Goal: Task Accomplishment & Management: Manage account settings

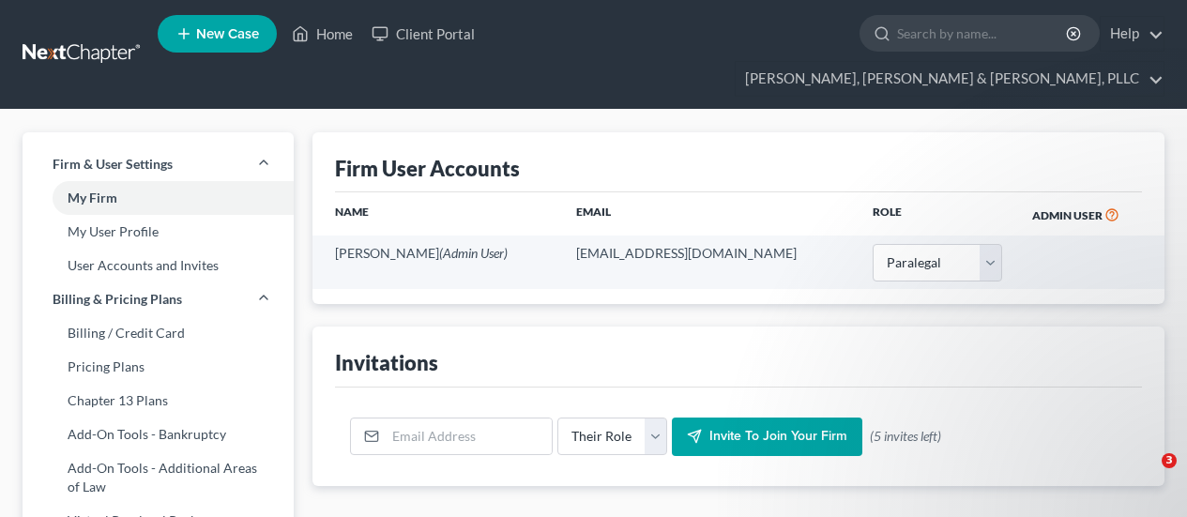
select select "1"
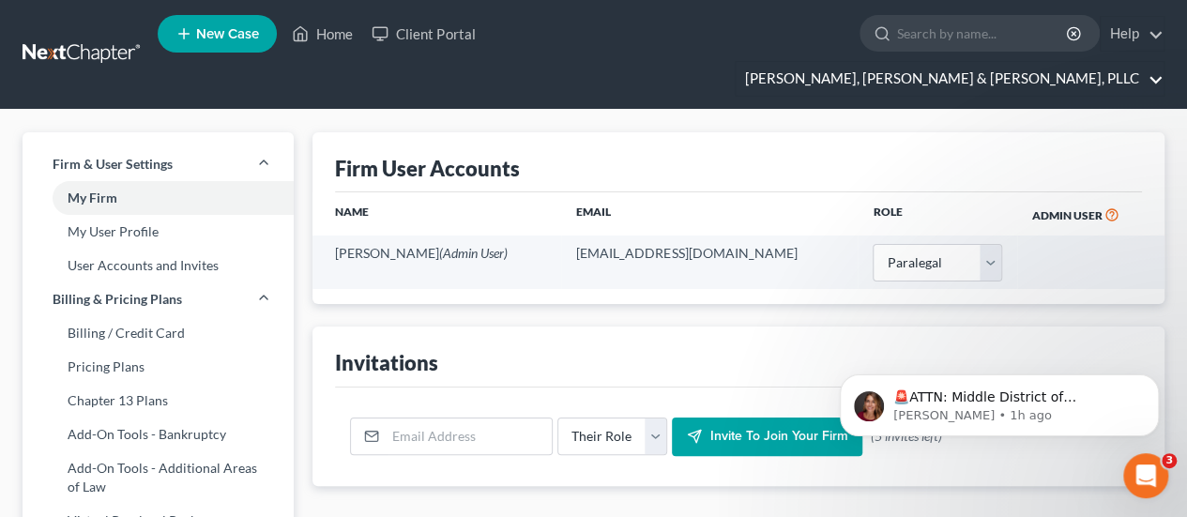
click at [1133, 62] on link "Kearney, McWilliams & Davis, PLLC" at bounding box center [949, 79] width 428 height 34
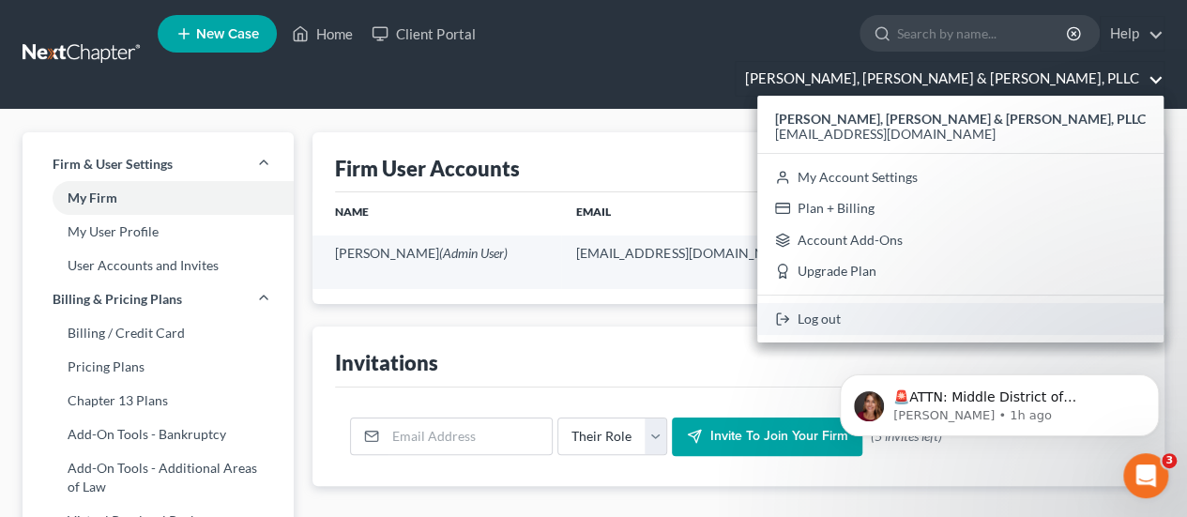
click at [977, 303] on link "Log out" at bounding box center [960, 319] width 406 height 32
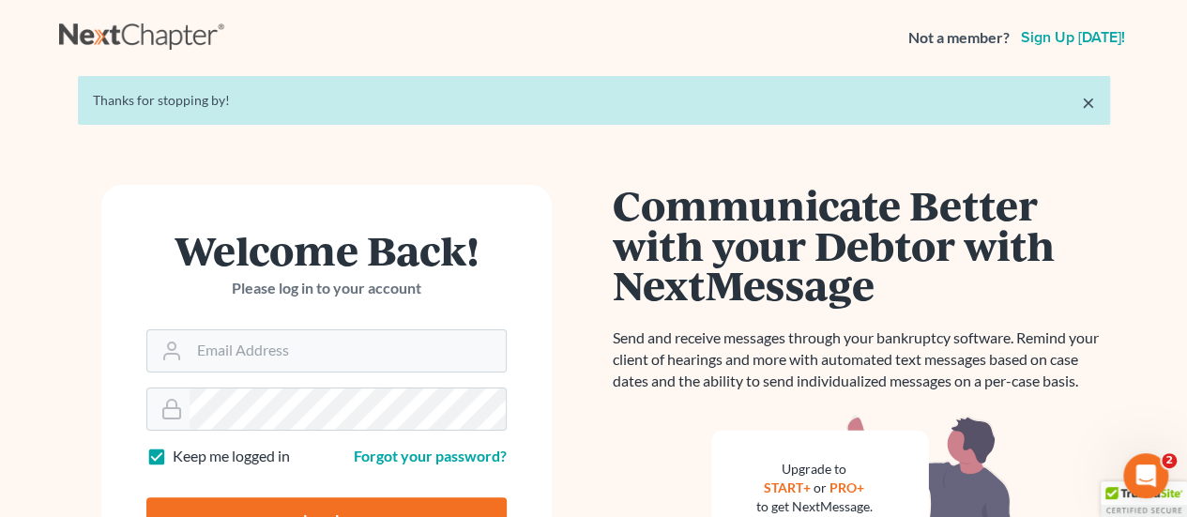
type input "sclary@kmd.law"
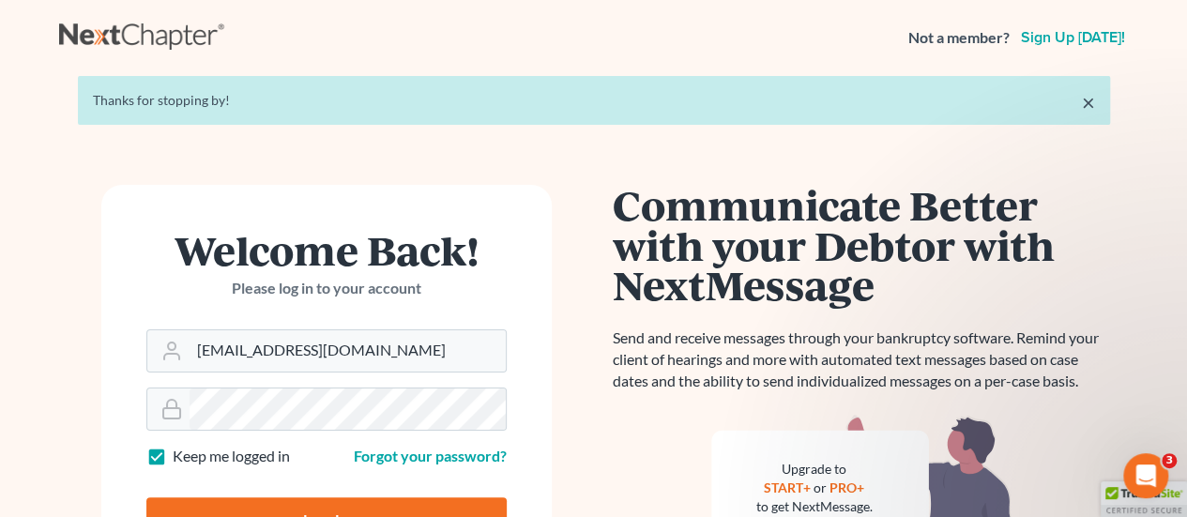
click at [1084, 38] on link "Sign up [DATE]!" at bounding box center [1073, 37] width 112 height 15
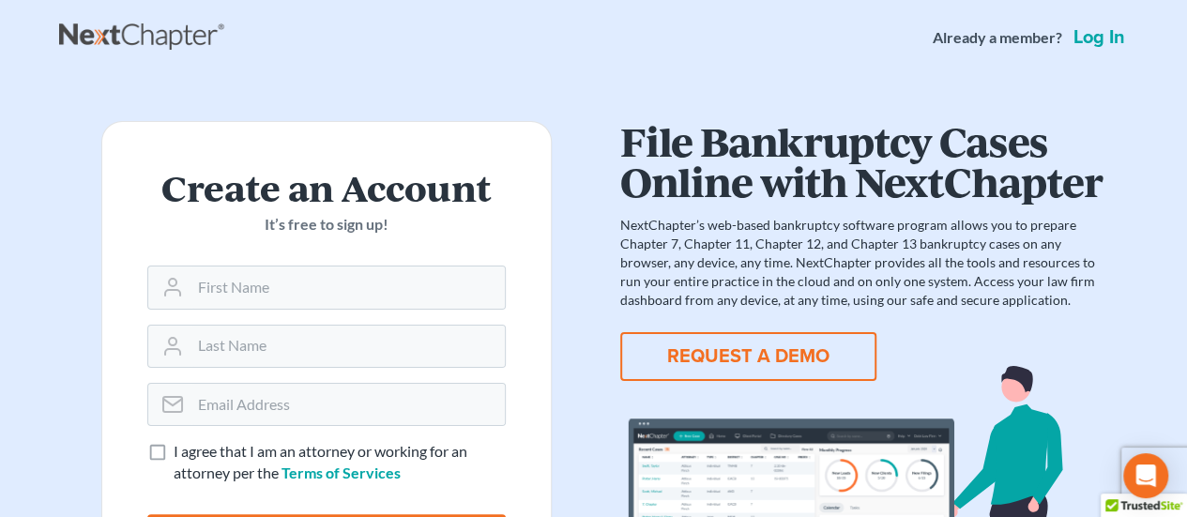
click at [1098, 37] on link "Log in" at bounding box center [1098, 37] width 59 height 19
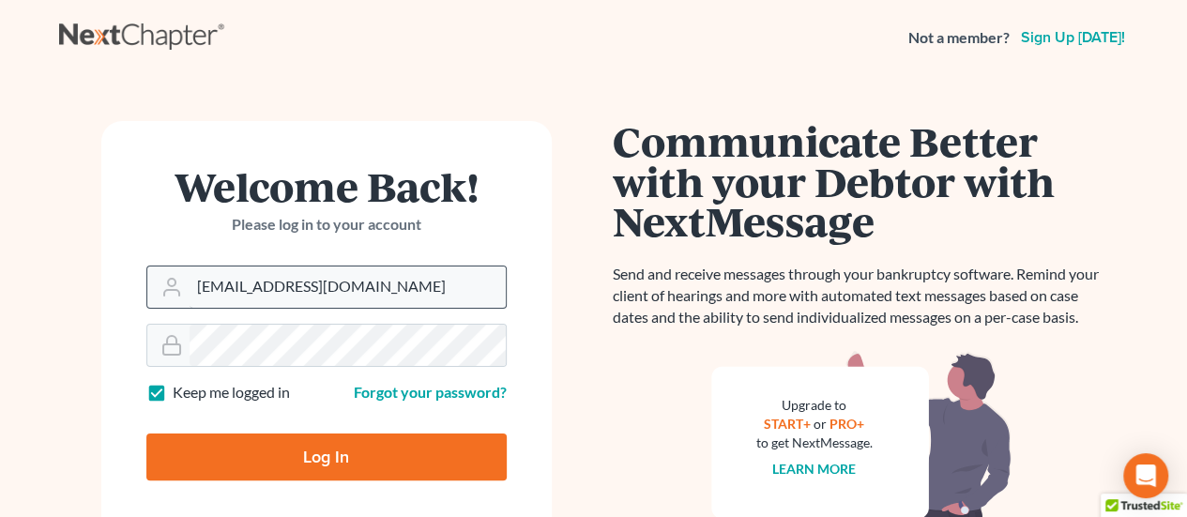
click at [328, 279] on input "sclary@kmd.law" at bounding box center [347, 286] width 316 height 41
drag, startPoint x: 328, startPoint y: 279, endPoint x: 81, endPoint y: 267, distance: 247.9
click at [81, 267] on div "Welcome Back! Please log in to your account Email Address sclary@kmd.law Passwo…" at bounding box center [326, 399] width 535 height 557
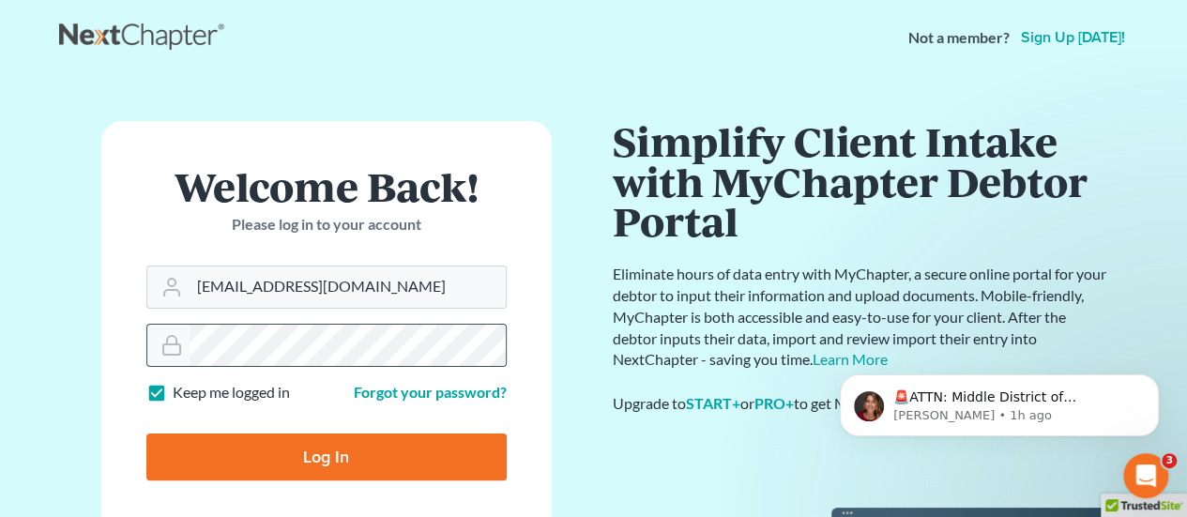
type input "vpatel@kmd.law"
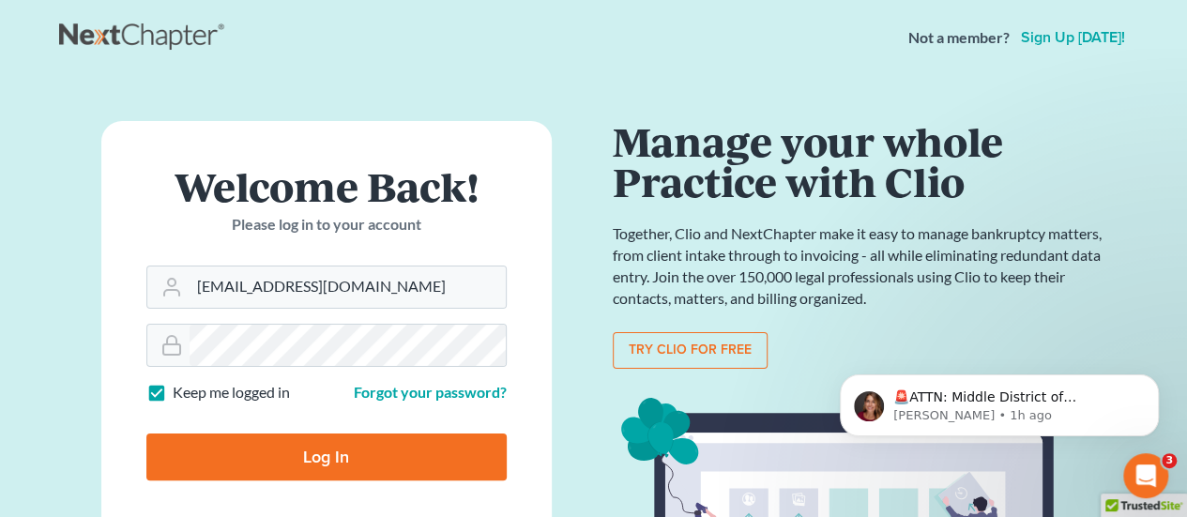
click at [249, 465] on input "Log In" at bounding box center [326, 456] width 360 height 47
type input "Thinking..."
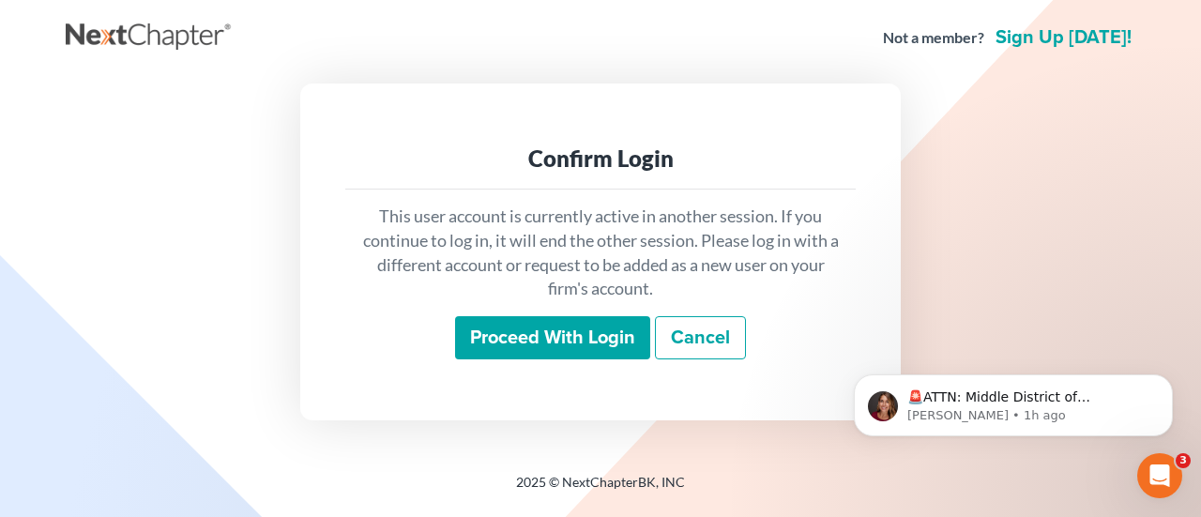
click at [561, 335] on input "Proceed with login" at bounding box center [552, 337] width 195 height 43
